Goal: Answer question/provide support

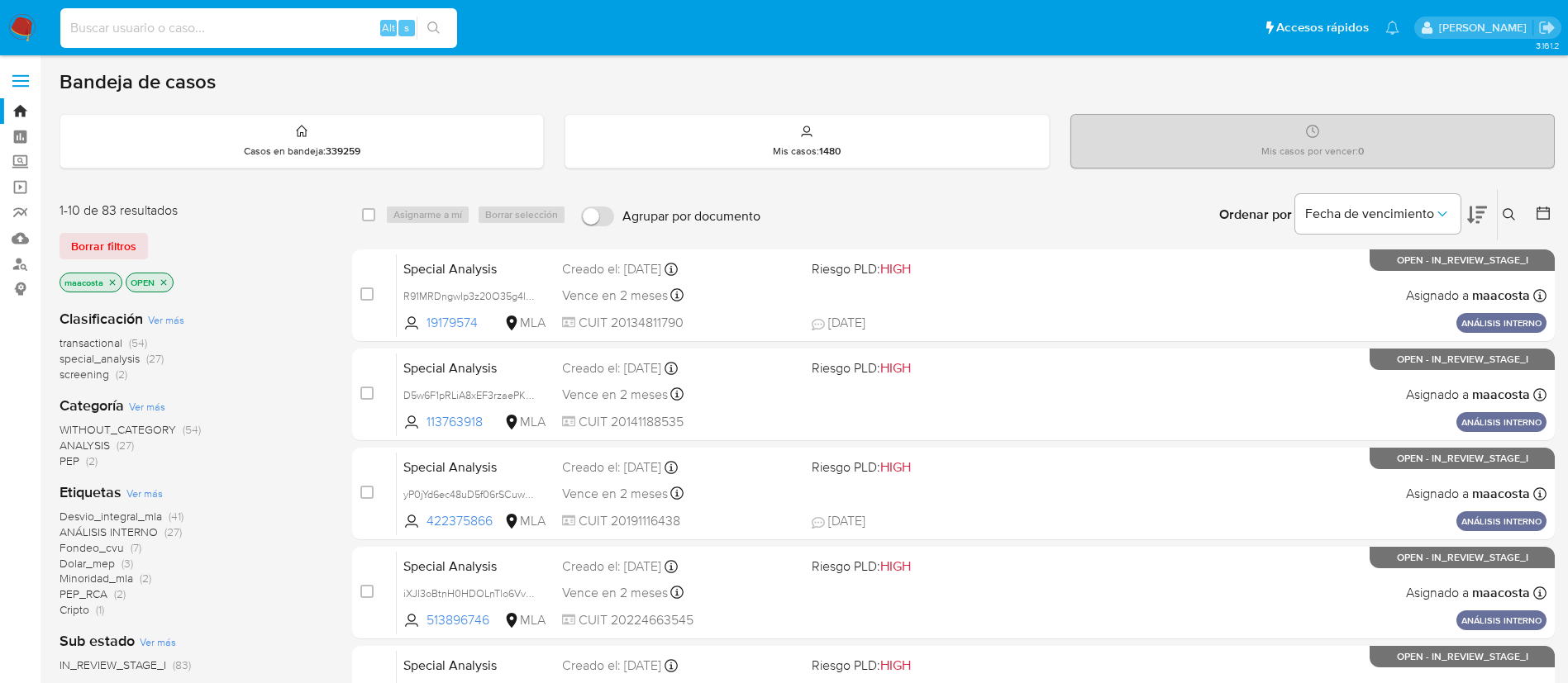
paste input "BDvErT61bYU5ybHZR27xWVtz"
click at [289, 33] on input "BDvErT61bYU5ybHZR27xWVtz" at bounding box center [258, 28] width 397 height 21
type input "BDvErT61bYU5ybHZR27xWVtz"
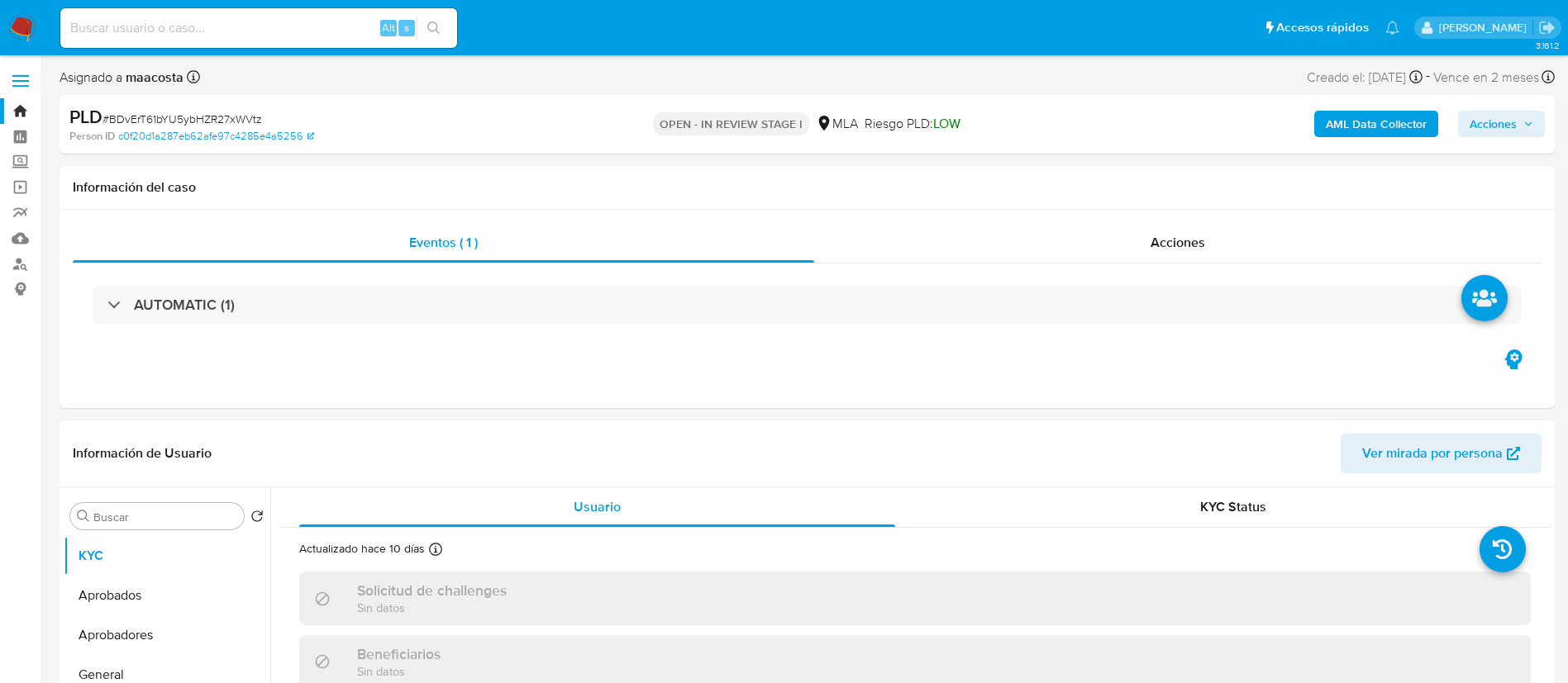
select select "10"
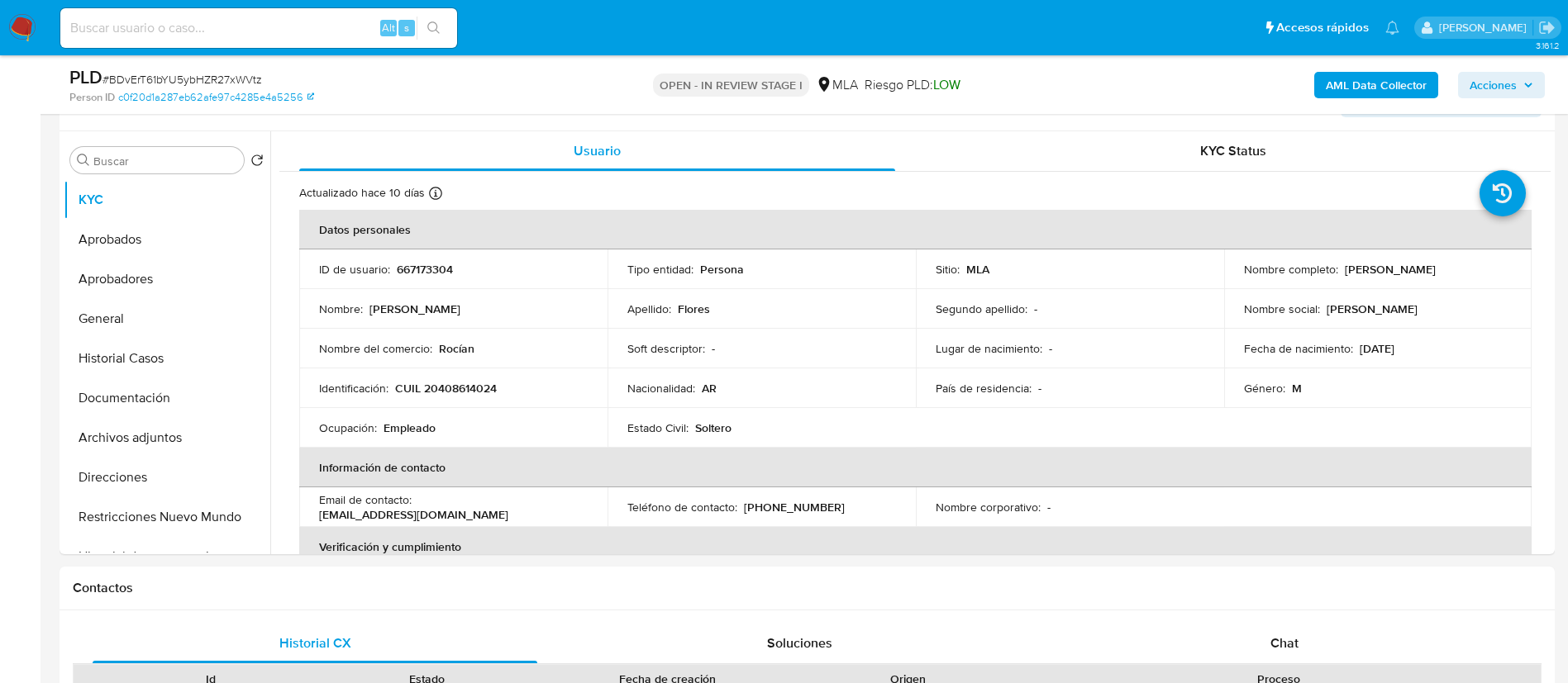
scroll to position [369, 0]
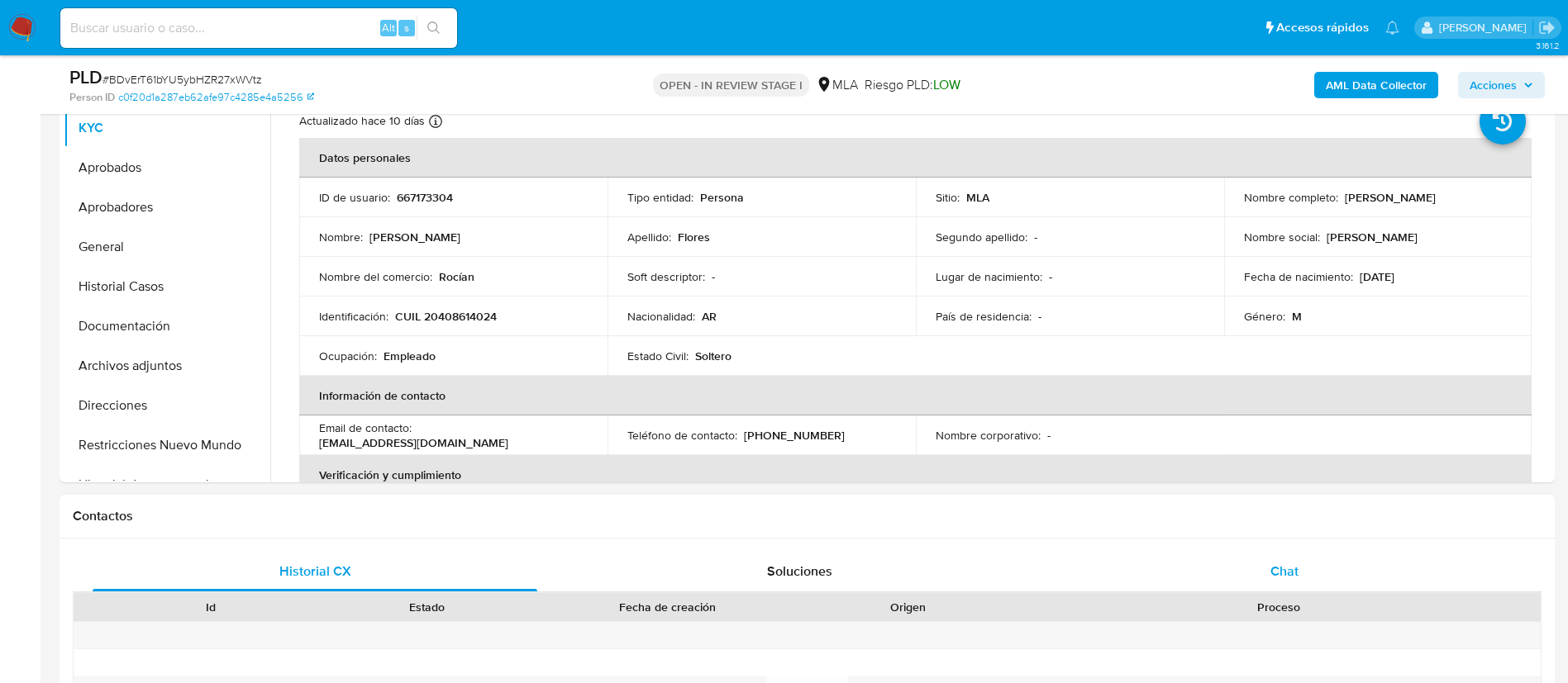
click at [1287, 555] on div "Chat" at bounding box center [1285, 571] width 444 height 40
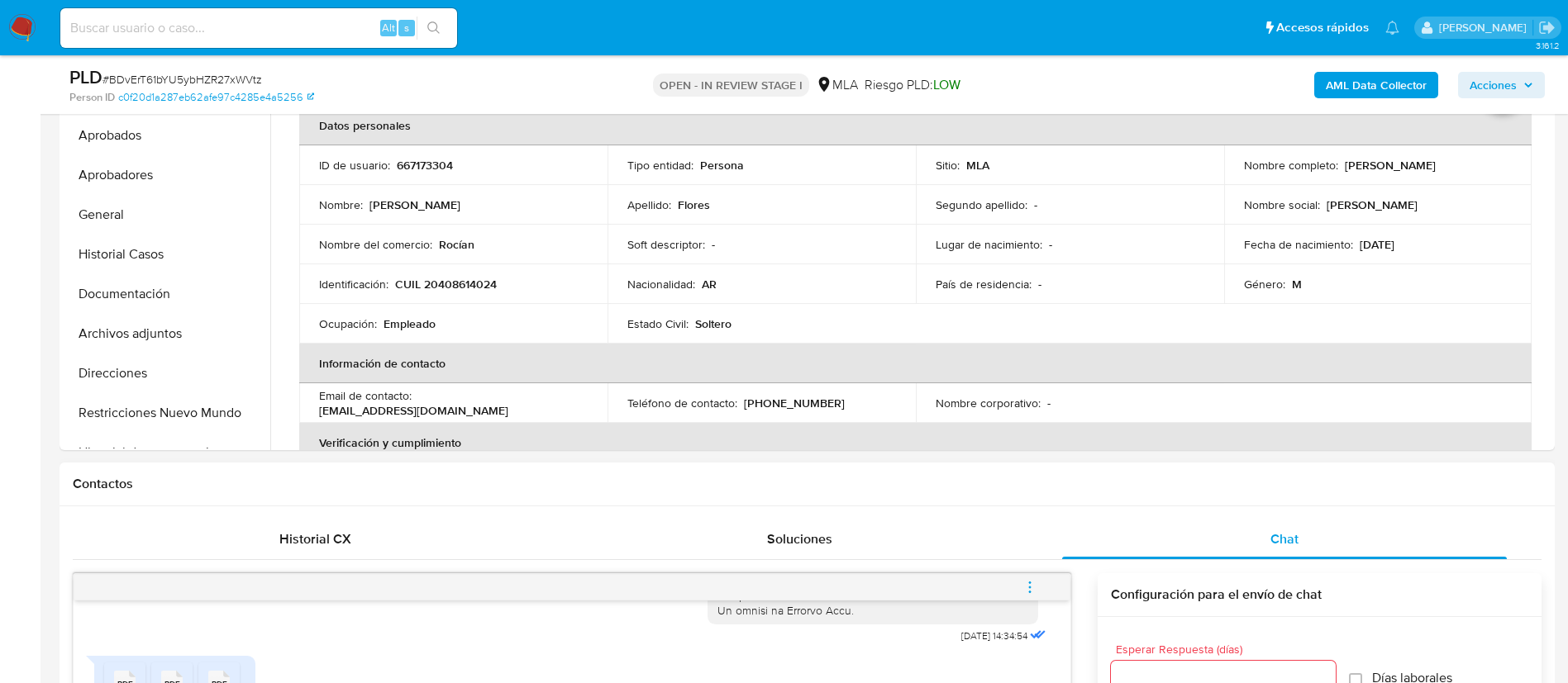
scroll to position [401, 0]
click at [477, 283] on p "CUIL 20408614024" at bounding box center [445, 285] width 101 height 15
copy p "20408614024"
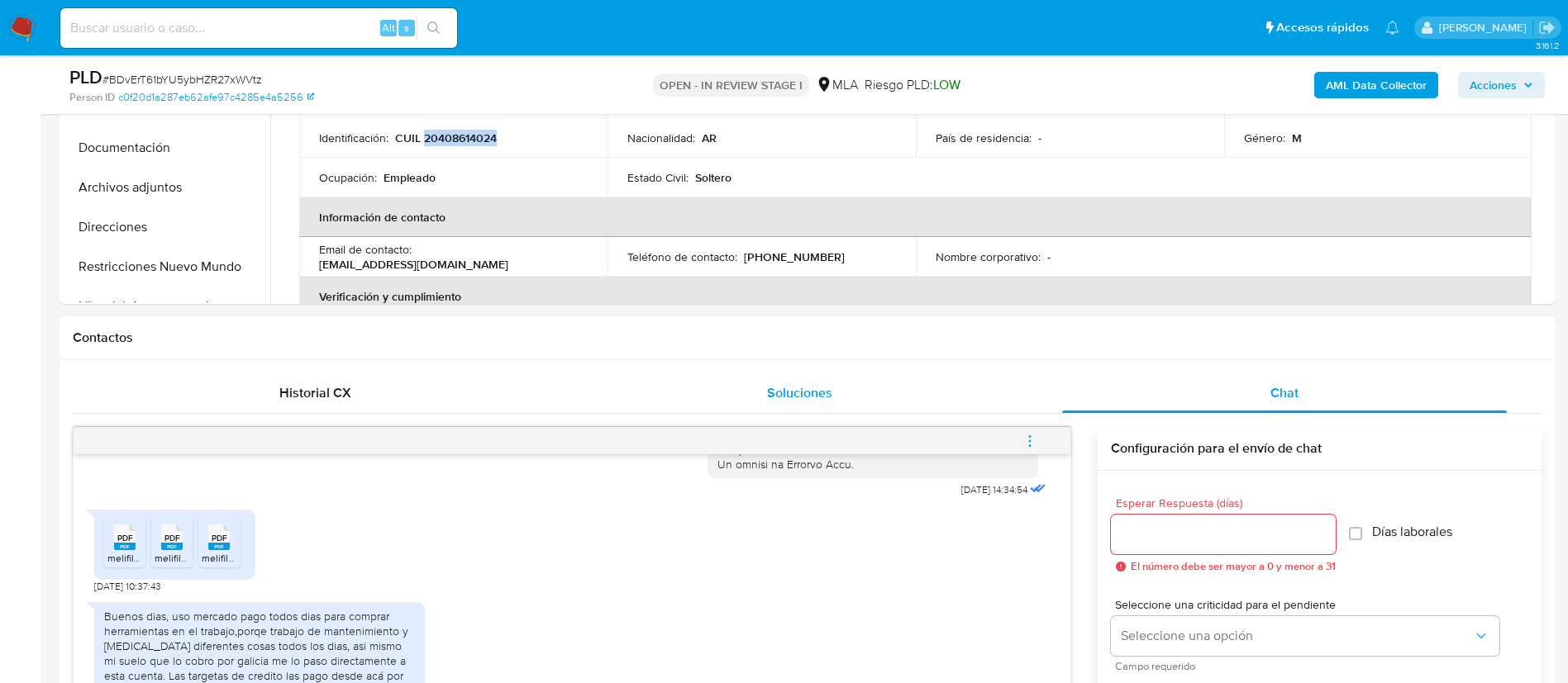
scroll to position [550, 0]
click at [1426, 369] on div "Historial CX Soluciones Chat Id Estado Fecha de creación Origen Proceso Anterio…" at bounding box center [807, 669] width 1495 height 624
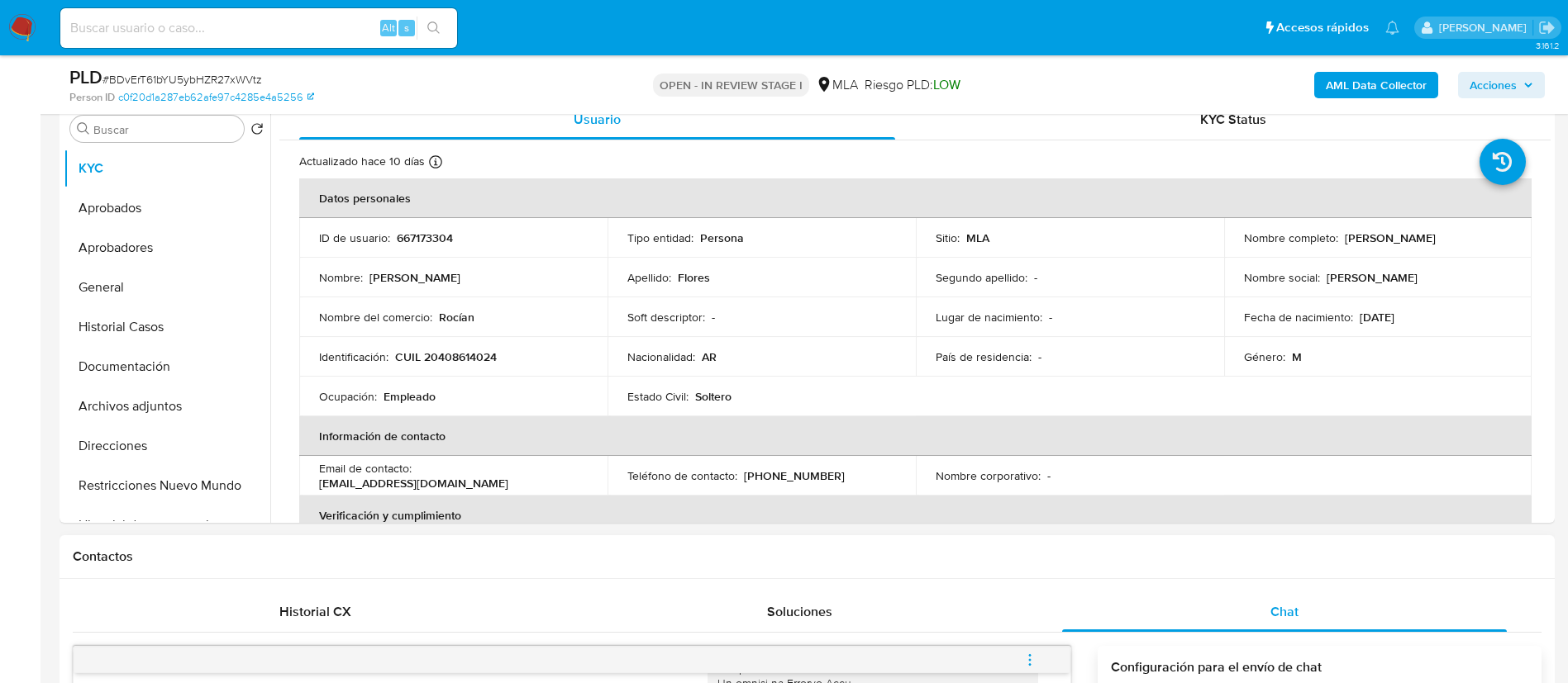
scroll to position [330, 0]
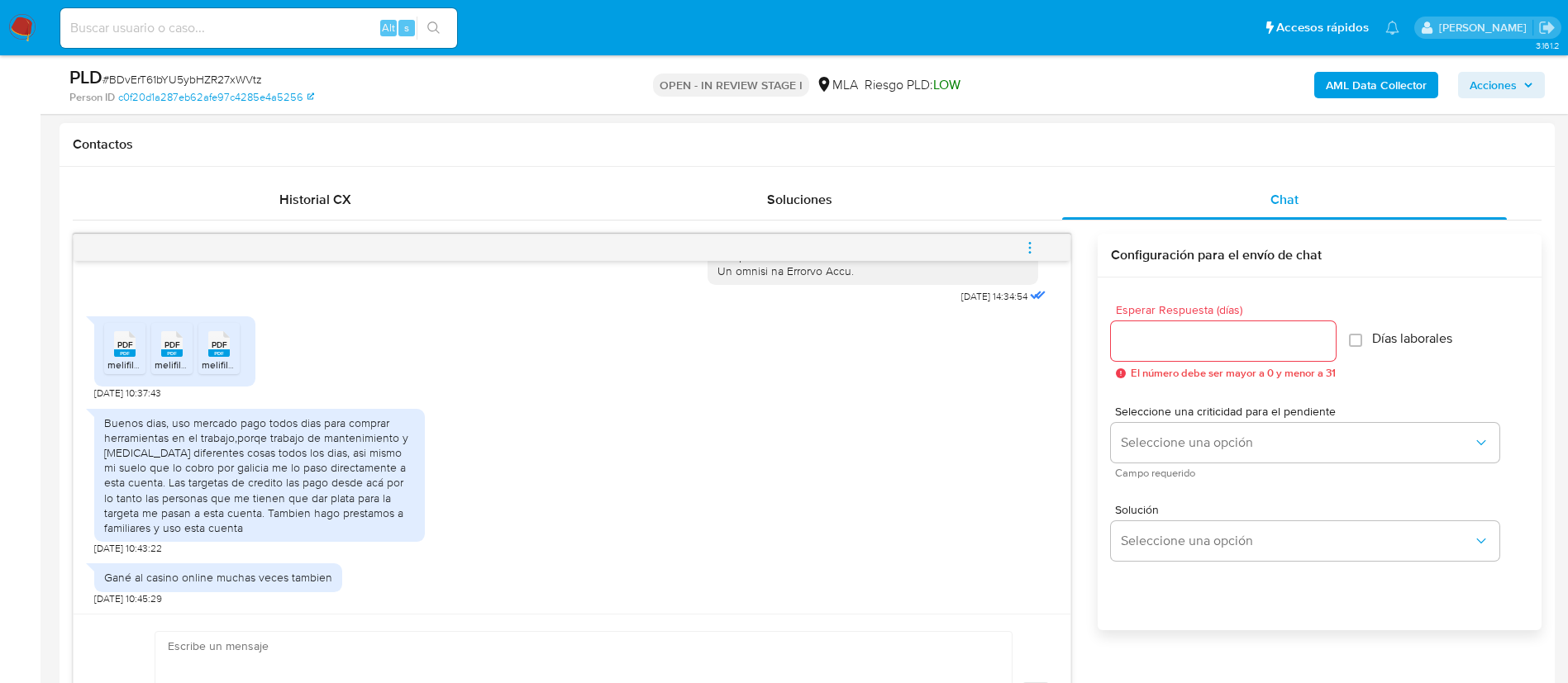
scroll to position [743, 0]
click at [124, 362] on span "melifile2108284018071431813.pdf" at bounding box center [180, 361] width 145 height 14
click at [194, 352] on ul "PDF PDF melifile2108284018071431813.pdf PDF PDF melifile4136100867184921389.pdf…" at bounding box center [175, 348] width 141 height 57
click at [178, 352] on rect at bounding box center [171, 350] width 21 height 7
click at [227, 357] on span "melifile5481873995484637132.pdf" at bounding box center [278, 361] width 152 height 14
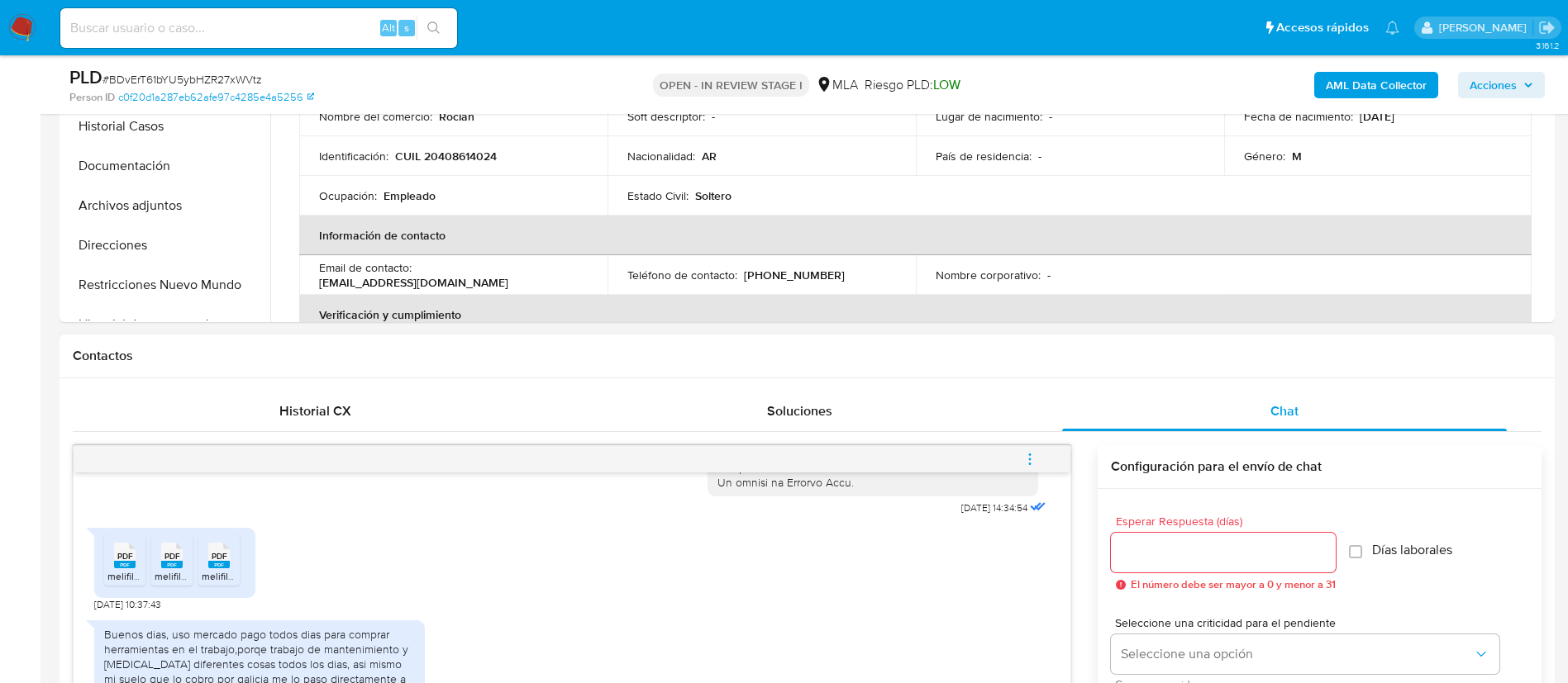
scroll to position [528, 0]
click at [447, 157] on p "CUIL 20408614024" at bounding box center [445, 158] width 101 height 15
copy p "20408614024"
click at [447, 157] on p "CUIL 20408614024" at bounding box center [445, 158] width 101 height 15
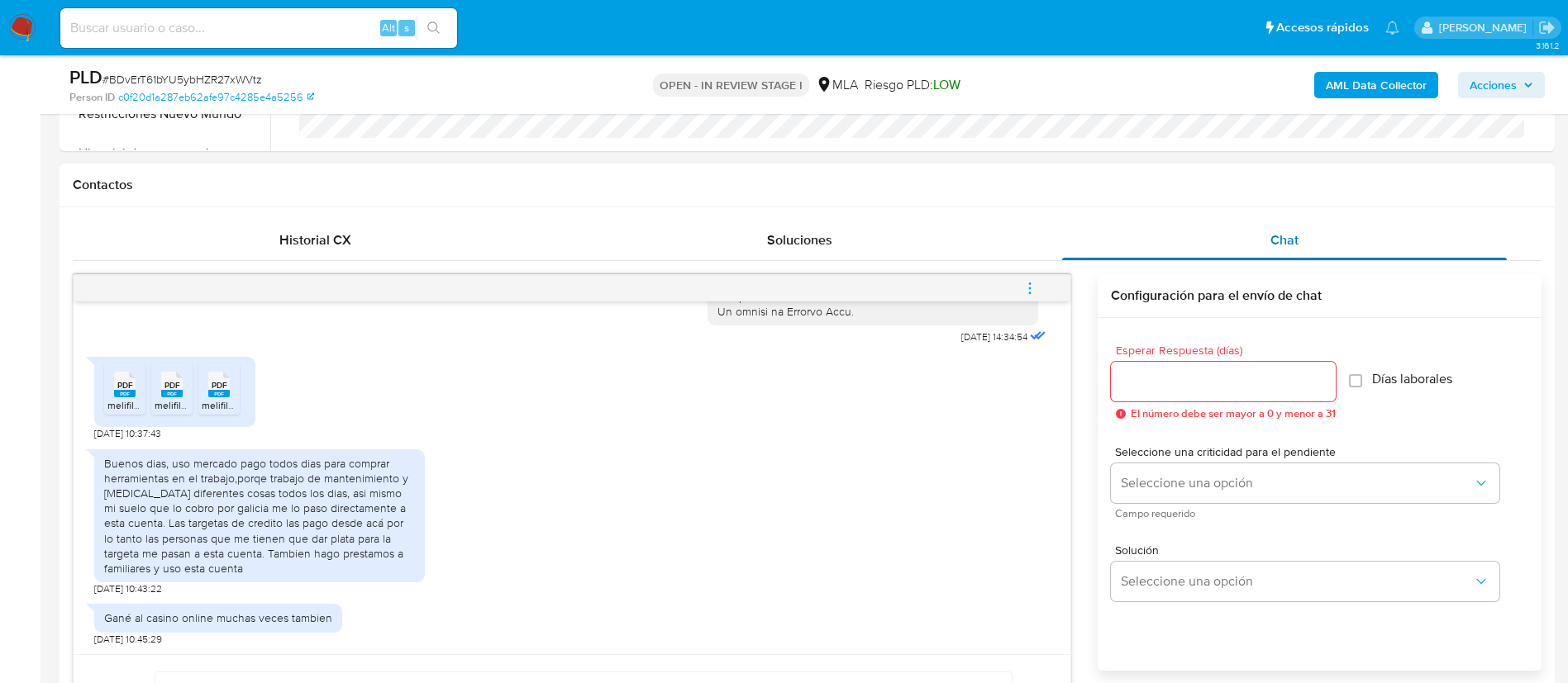
scroll to position [711, 0]
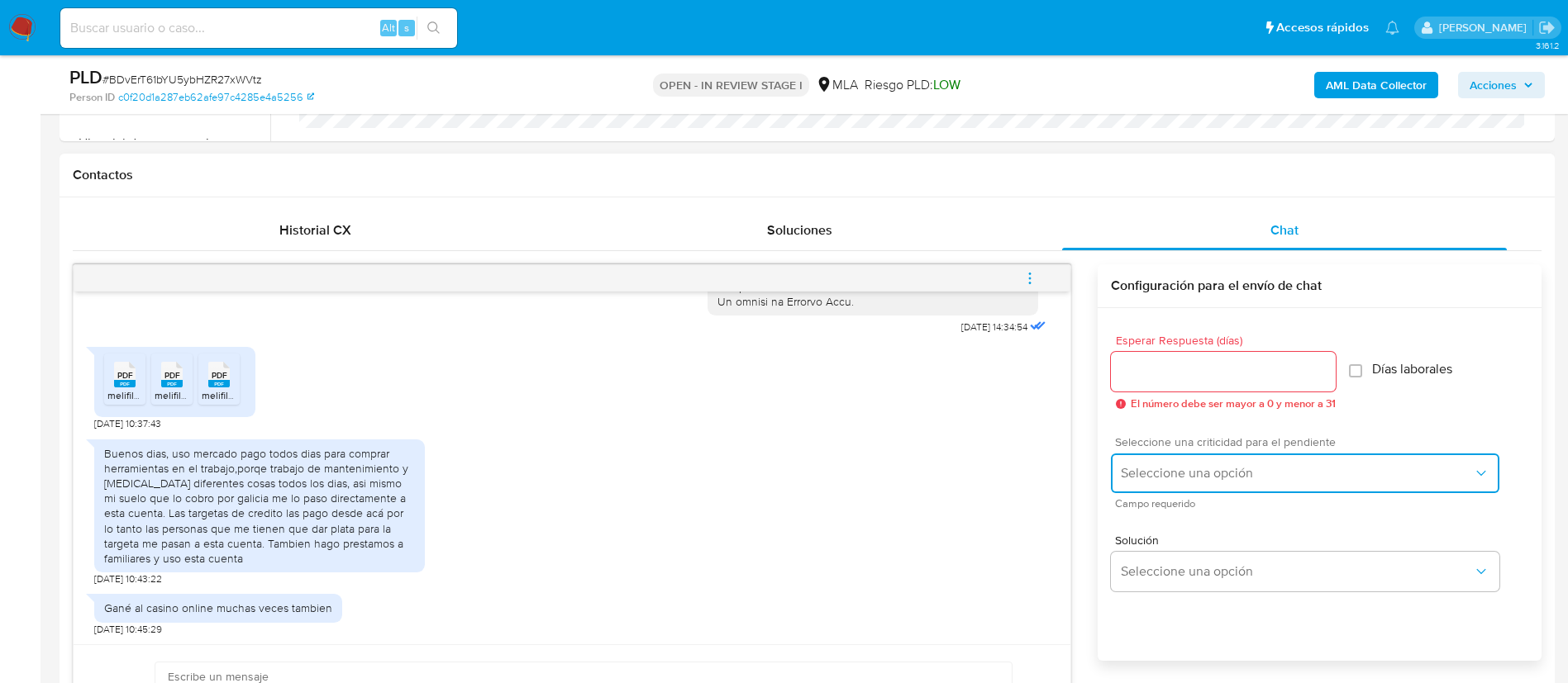
click at [1199, 463] on button "Seleccione una opción" at bounding box center [1305, 473] width 389 height 40
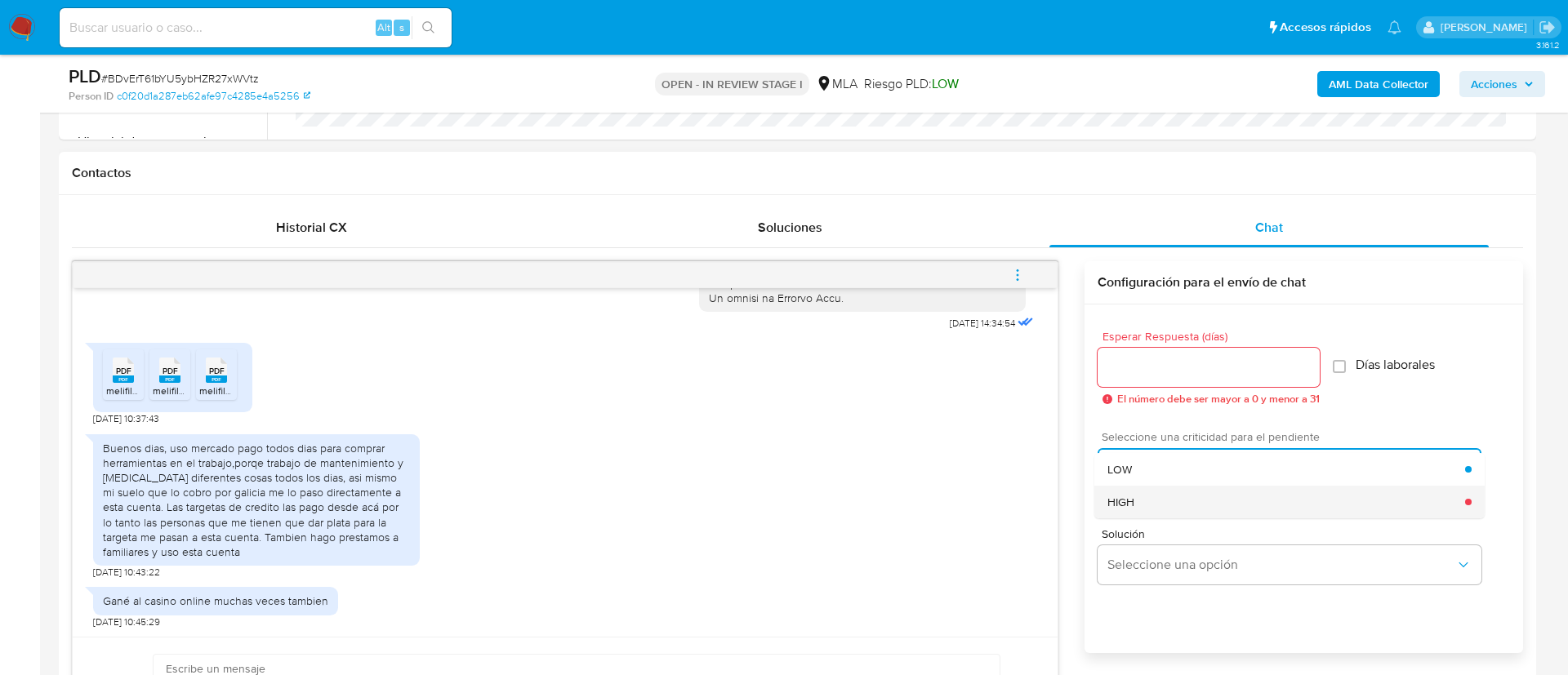
click at [1143, 504] on div "HIGH" at bounding box center [1286, 502] width 357 height 33
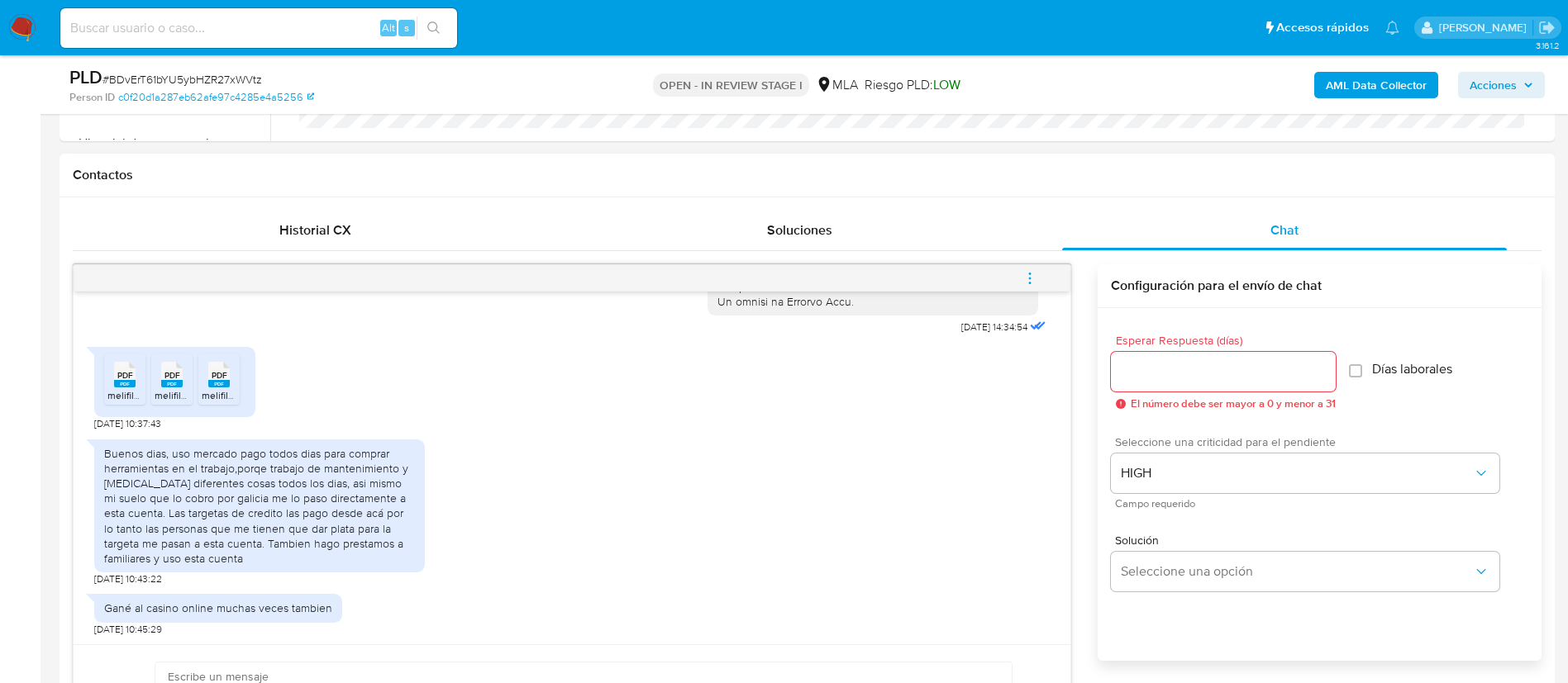
click at [1171, 386] on div at bounding box center [1223, 372] width 225 height 40
click at [1159, 376] on input "Esperar Respuesta (días)" at bounding box center [1223, 372] width 225 height 21
type input "1"
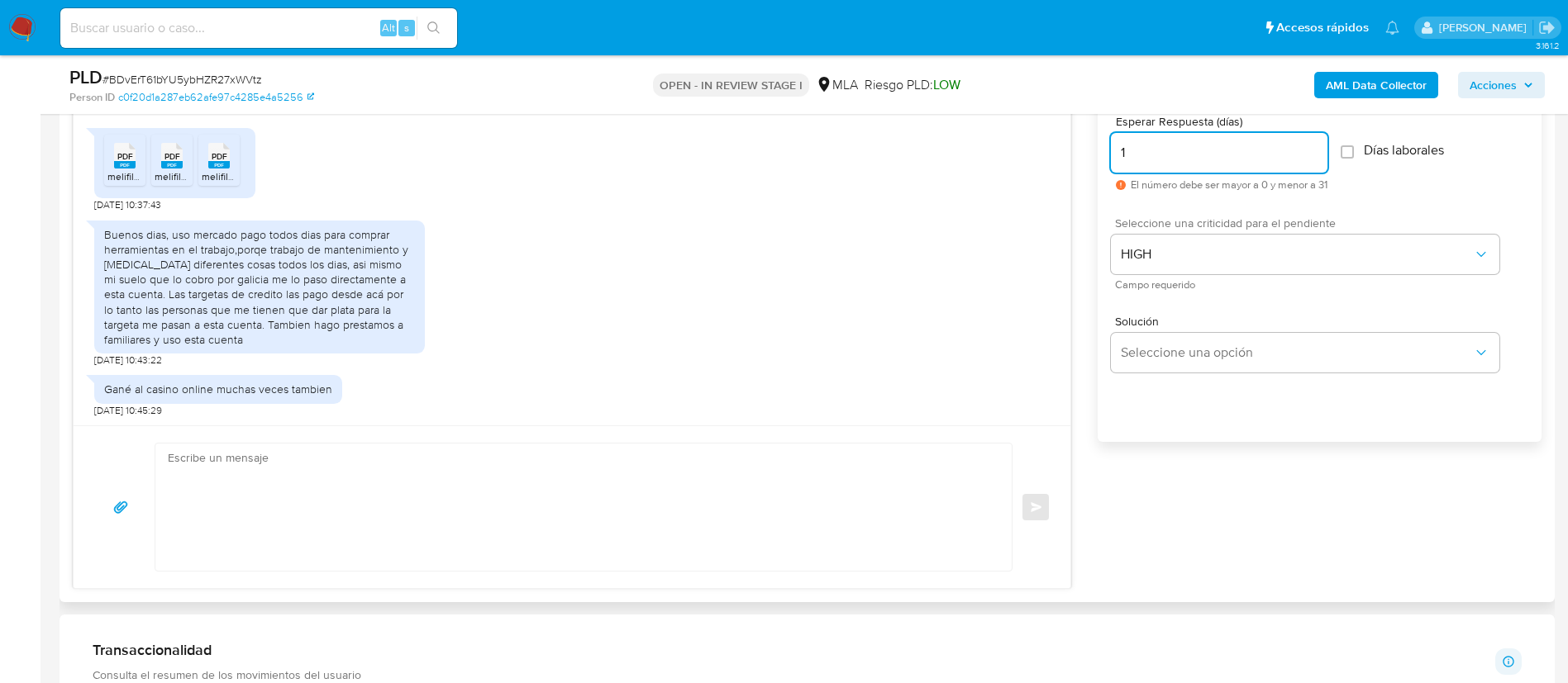
scroll to position [931, 0]
click at [809, 504] on textarea at bounding box center [579, 506] width 824 height 127
paste textarea "Buenas tardes, Gracias por tu respuesta. Nos comunicamos nuevamente, porque nec…"
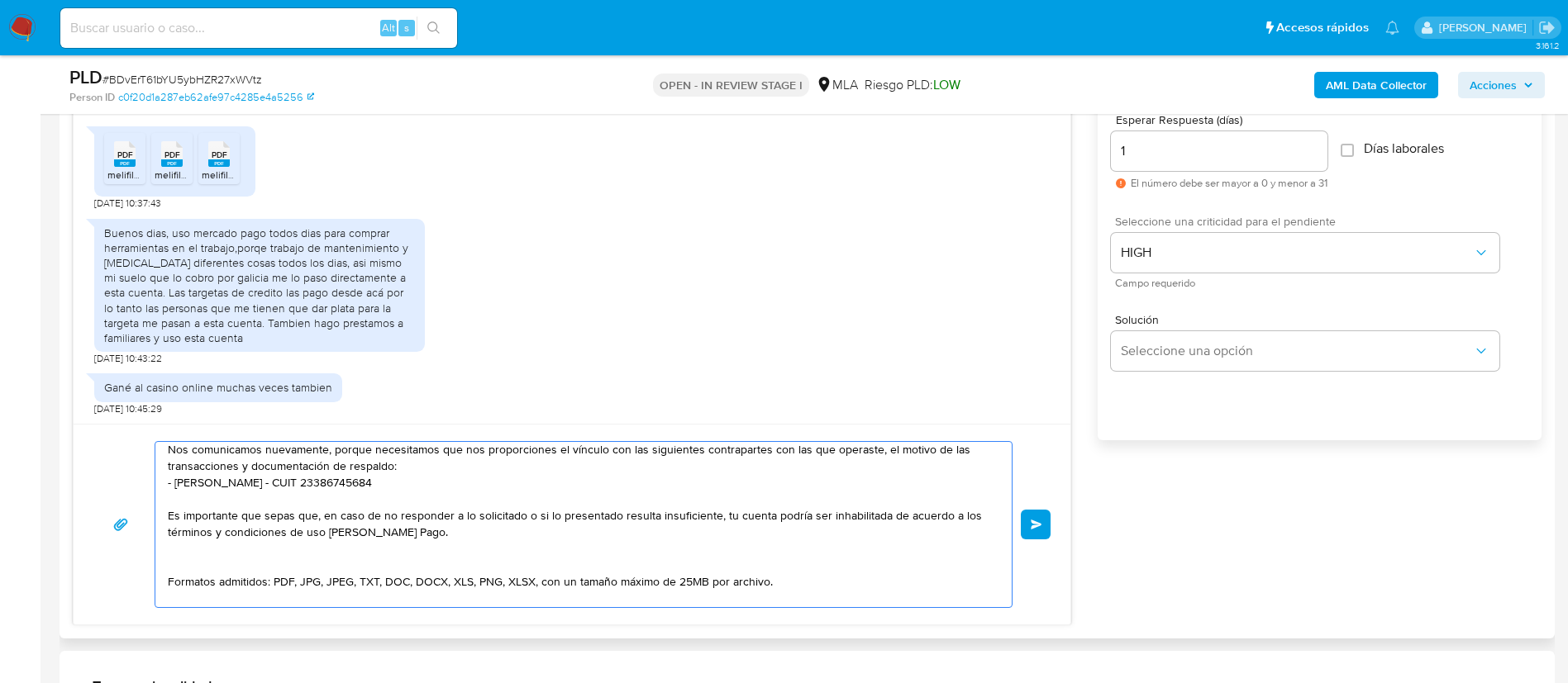
scroll to position [30, 0]
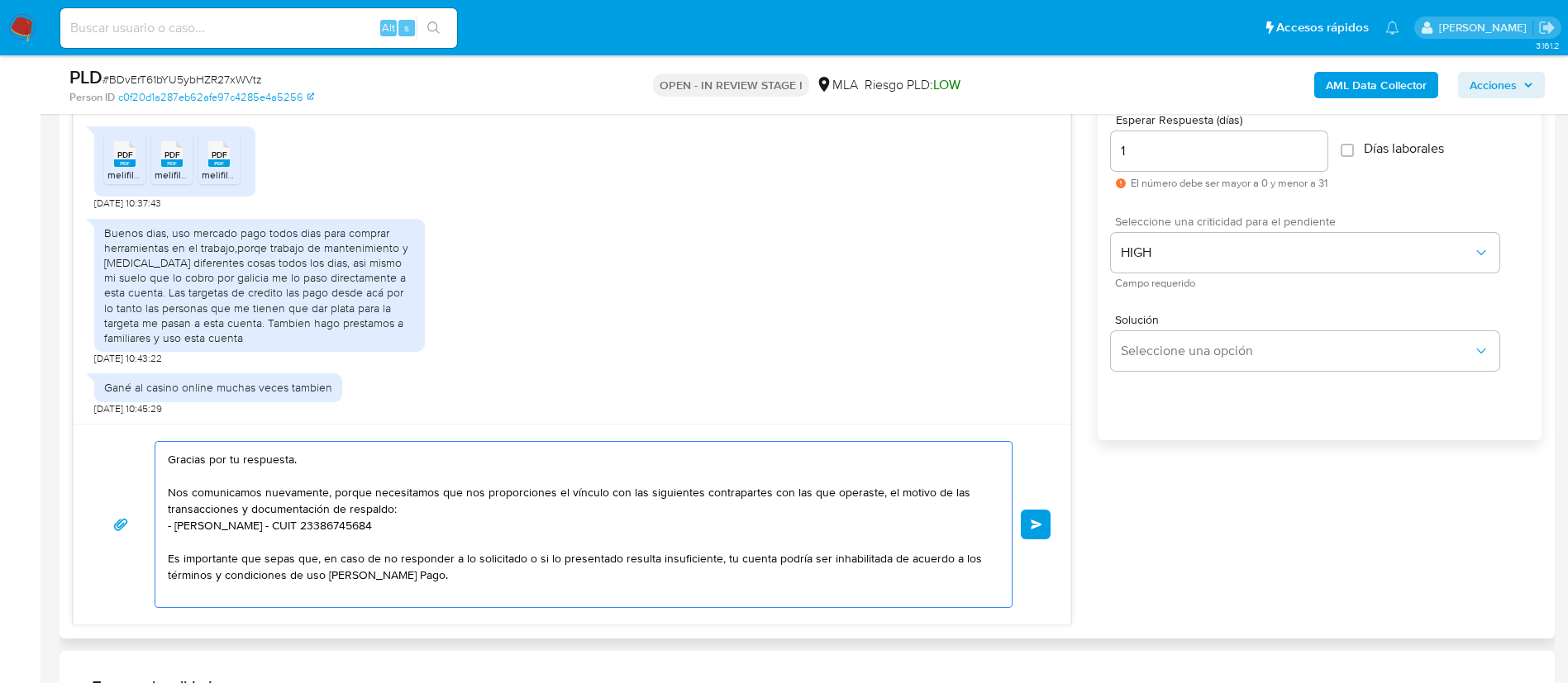
click at [323, 525] on textarea "Buenas tardes, Gracias por tu respuesta. Nos comunicamos nuevamente, porque nec…" at bounding box center [579, 525] width 824 height 165
paste textarea "Angeles [PERSON_NAME] - CUIT 27447966870 (SIN ACTIVIDAD| Declaran la misma dire…"
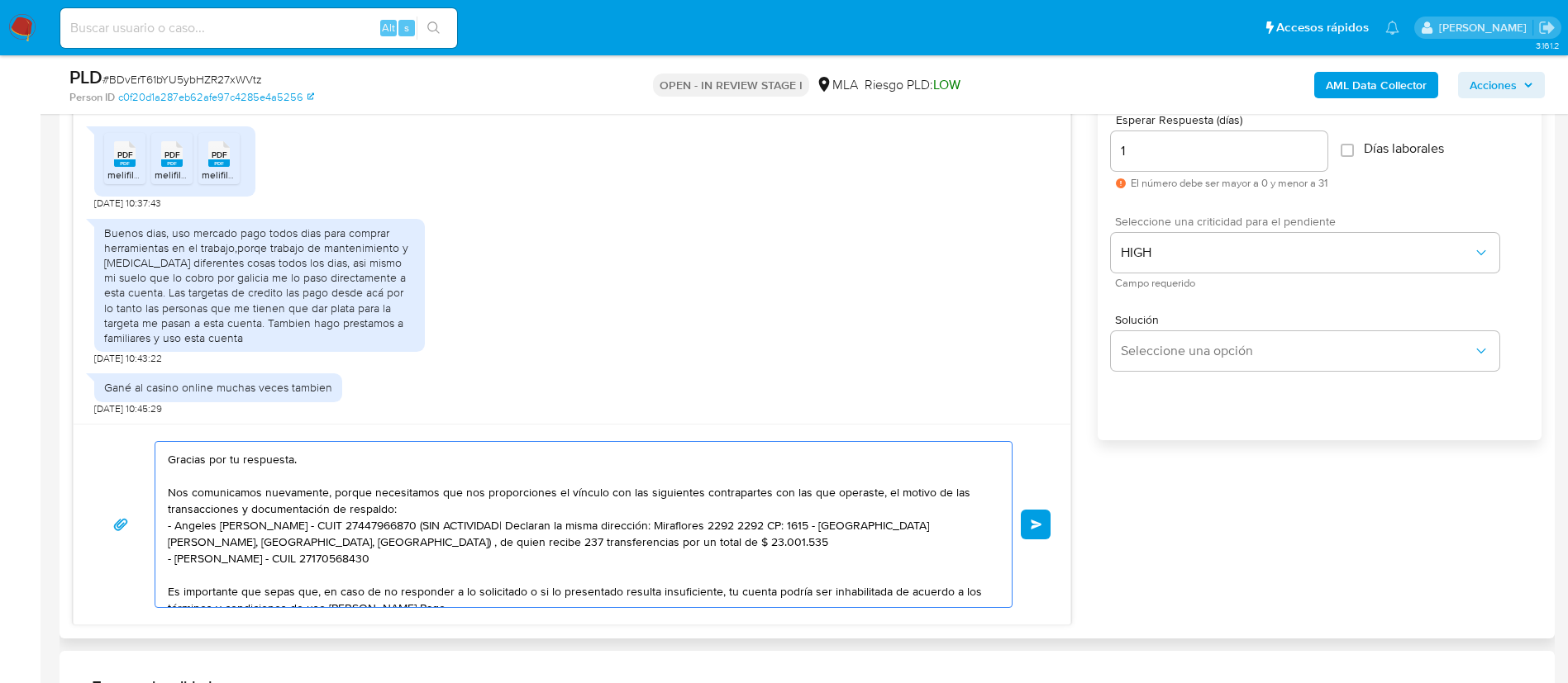
drag, startPoint x: 431, startPoint y: 526, endPoint x: 586, endPoint y: 540, distance: 155.6
click at [586, 540] on textarea "Buenas tardes, Gracias por tu respuesta. Nos comunicamos nuevamente, porque nec…" at bounding box center [579, 525] width 824 height 165
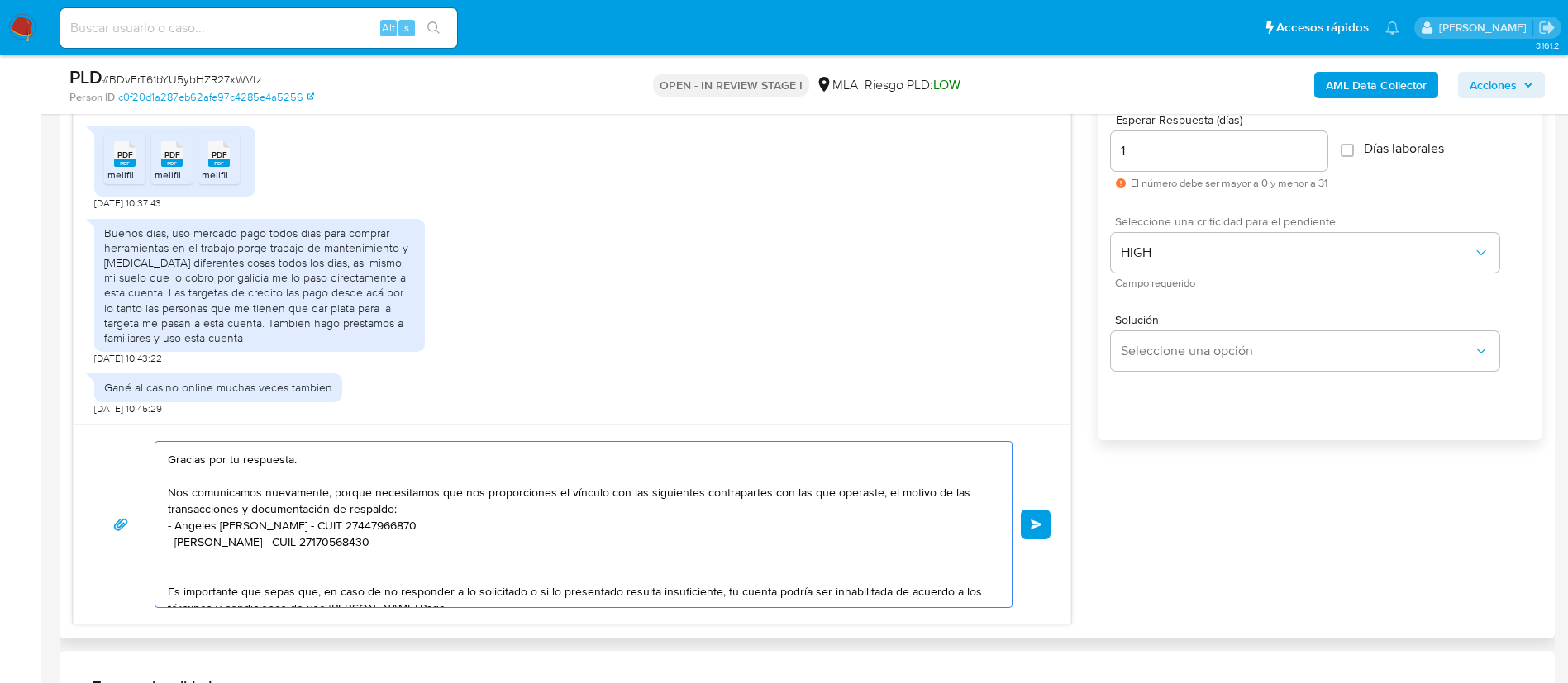
paste textarea "- [PERSON_NAME] - CUIT 20239982876"
type textarea "Buenas tardes, Gracias por tu respuesta. Nos comunicamos nuevamente, porque nec…"
click at [1033, 519] on span "Enviar" at bounding box center [1036, 524] width 11 height 10
